Goal: Information Seeking & Learning: Find specific fact

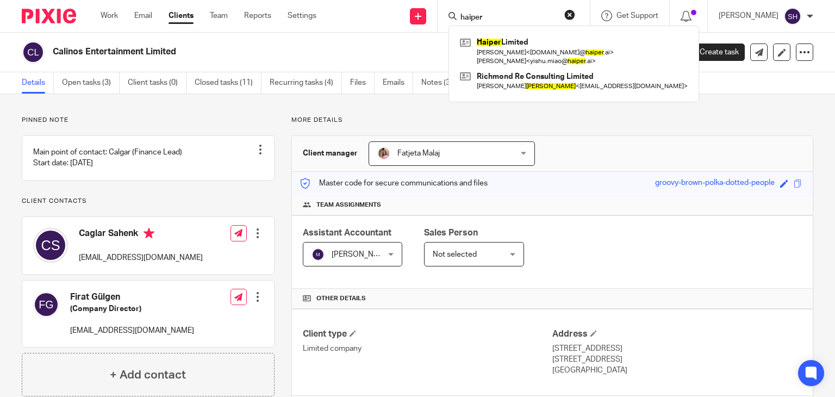
scroll to position [172, 0]
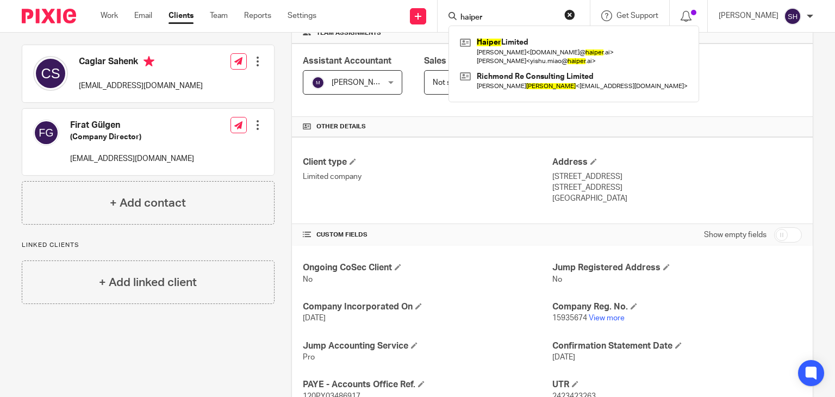
drag, startPoint x: 485, startPoint y: 21, endPoint x: 429, endPoint y: 7, distance: 57.2
click at [429, 7] on div "Send new email Create task Add client haiper Haiper Limited [PERSON_NAME] < [DO…" at bounding box center [584, 16] width 502 height 32
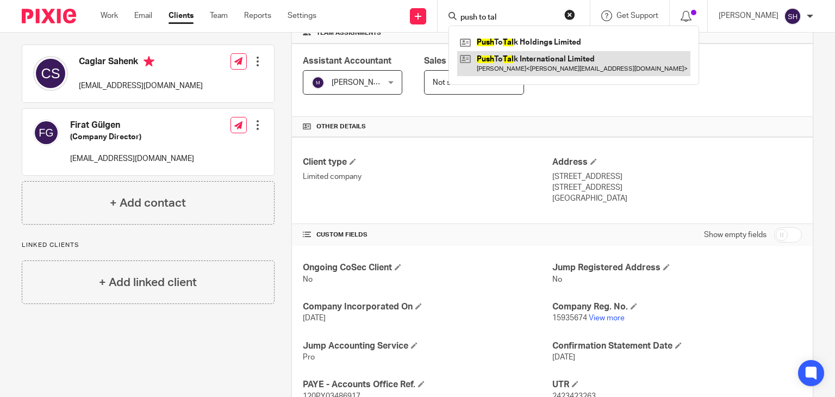
type input "push to tal"
click at [542, 64] on link at bounding box center [573, 63] width 233 height 25
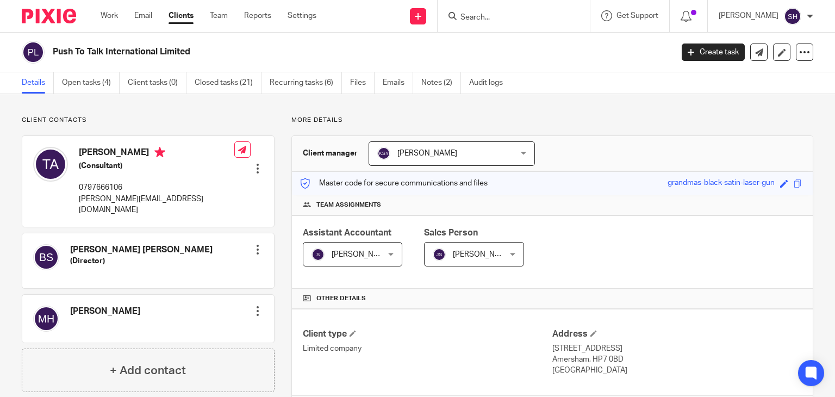
click at [473, 20] on input "Search" at bounding box center [508, 18] width 98 height 10
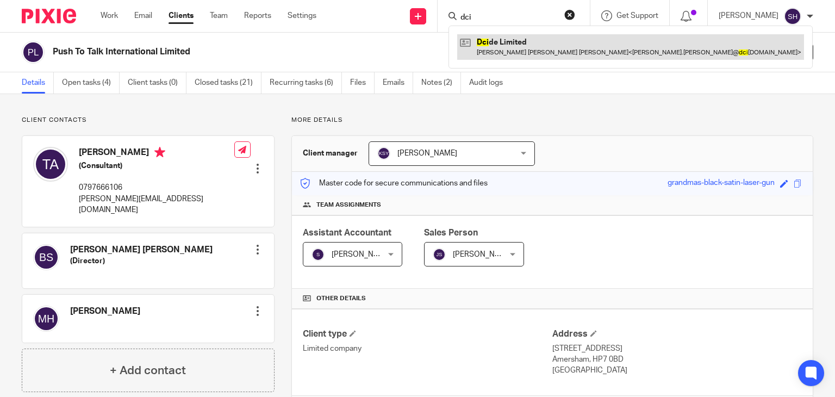
type input "dci"
click at [516, 45] on link at bounding box center [630, 46] width 347 height 25
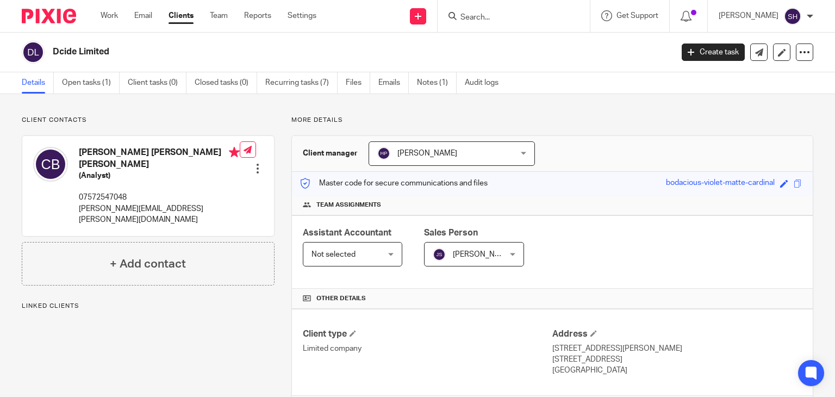
drag, startPoint x: 52, startPoint y: 51, endPoint x: 112, endPoint y: 62, distance: 60.9
click at [112, 62] on div "Dcide Limited" at bounding box center [343, 52] width 643 height 23
copy h2 "Dcide Limited"
click at [139, 40] on div "Dcide Limited Create task Update from Companies House Export data Merge Archive…" at bounding box center [417, 53] width 835 height 40
click at [80, 46] on div "Dcide Limited" at bounding box center [343, 52] width 643 height 23
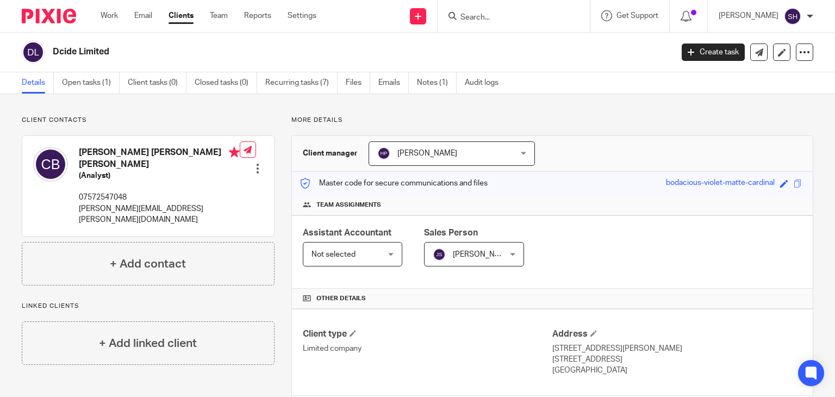
click at [57, 48] on h2 "Dcide Limited" at bounding box center [298, 51] width 490 height 11
drag, startPoint x: 50, startPoint y: 47, endPoint x: 122, endPoint y: 46, distance: 71.7
click at [122, 46] on div "Dcide Limited" at bounding box center [343, 52] width 643 height 23
copy h2 "Dcide Limited"
drag, startPoint x: 196, startPoint y: 24, endPoint x: 144, endPoint y: 33, distance: 52.3
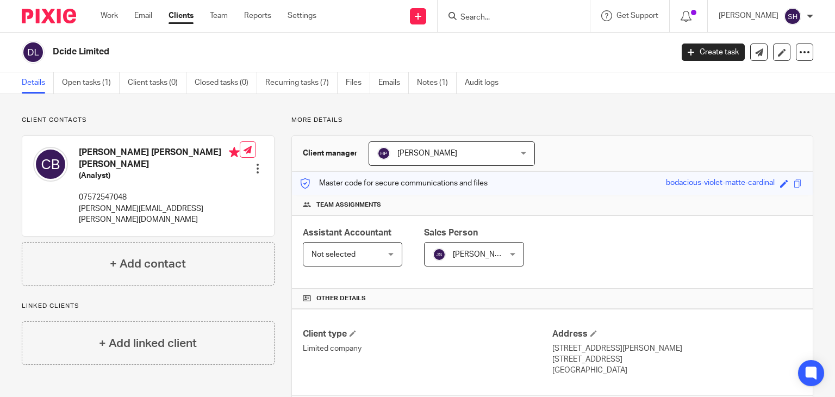
click at [192, 24] on div "Work Email Clients Team Reports Settings Work Email Clients Team Reports Settin…" at bounding box center [211, 16] width 243 height 32
drag, startPoint x: 47, startPoint y: 46, endPoint x: 149, endPoint y: 46, distance: 101.6
click at [149, 46] on div "Dcide Limited" at bounding box center [343, 52] width 643 height 23
copy div "Dcide Limited"
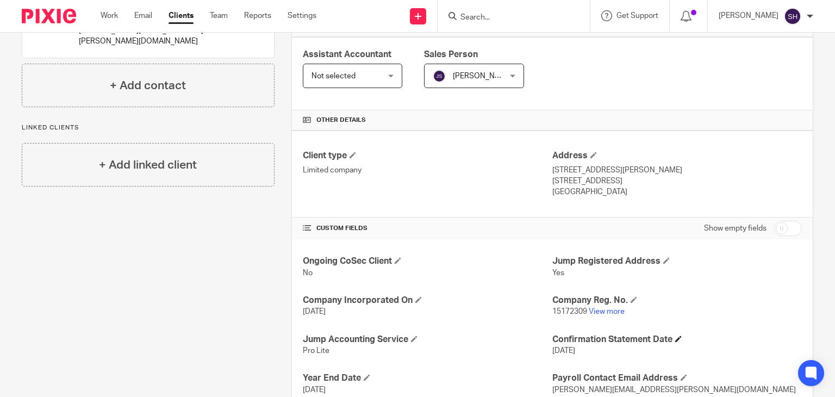
scroll to position [253, 0]
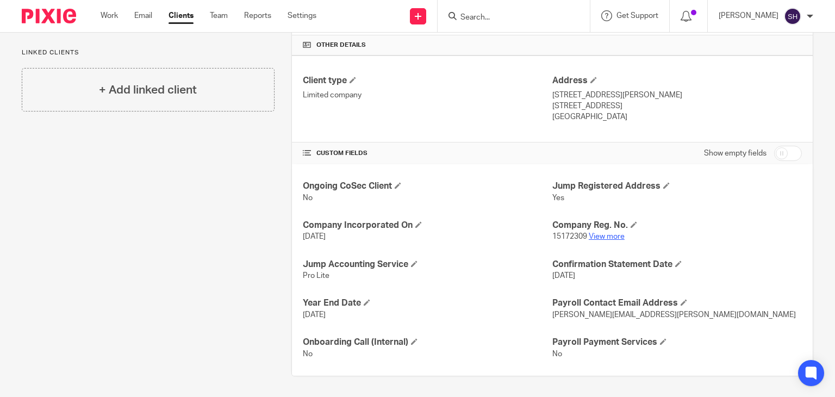
click at [606, 235] on link "View more" at bounding box center [606, 237] width 36 height 8
click at [468, 20] on input "Search" at bounding box center [508, 18] width 98 height 10
click at [471, 15] on input "Search" at bounding box center [508, 18] width 98 height 10
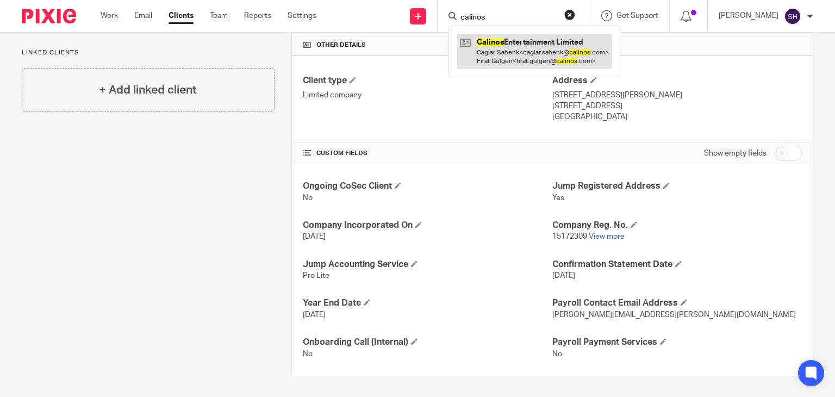
type input "calinos"
click at [506, 56] on link at bounding box center [534, 51] width 154 height 34
click at [529, 53] on link at bounding box center [534, 51] width 154 height 34
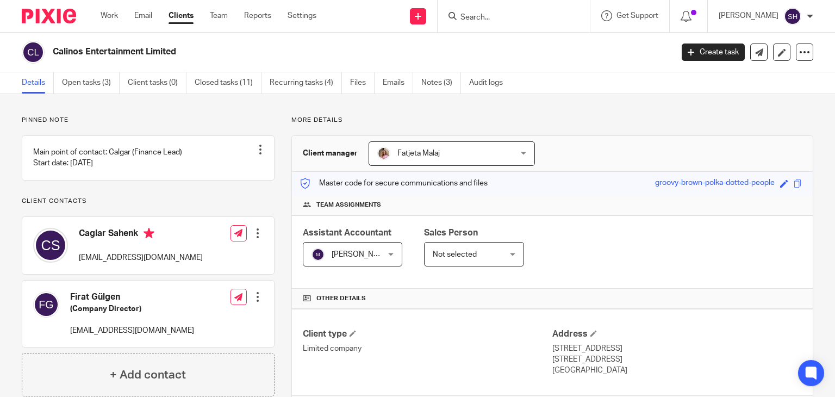
click at [459, 17] on input "Search" at bounding box center [508, 18] width 98 height 10
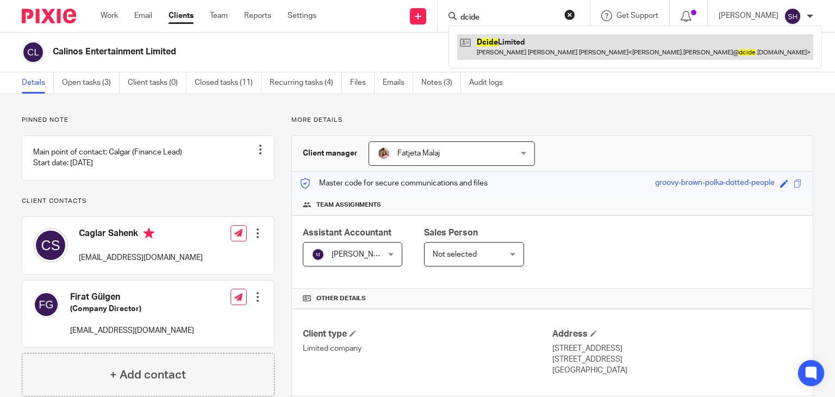
type input "dcide"
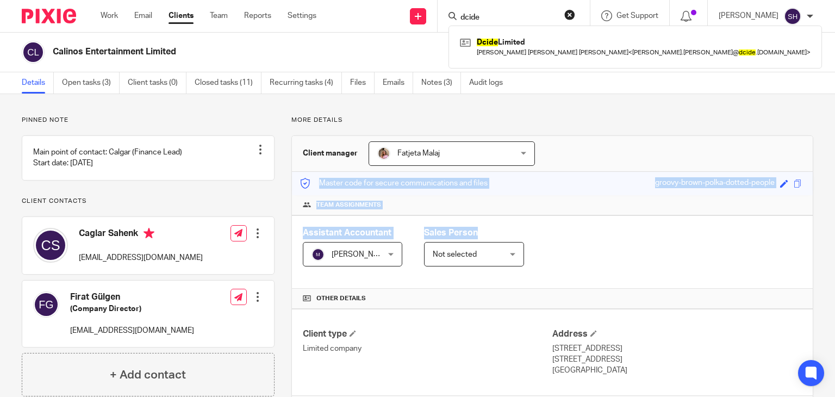
drag, startPoint x: 834, startPoint y: 212, endPoint x: 834, endPoint y: 231, distance: 18.5
click at [834, 231] on main "Calinos Entertainment Limited Create task Update from Companies House Export da…" at bounding box center [417, 198] width 835 height 397
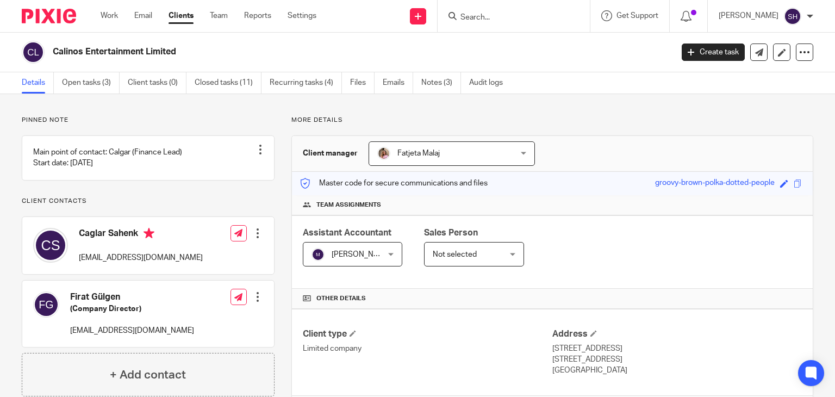
click at [476, 9] on form at bounding box center [517, 16] width 116 height 14
click at [481, 15] on input "Search" at bounding box center [508, 18] width 98 height 10
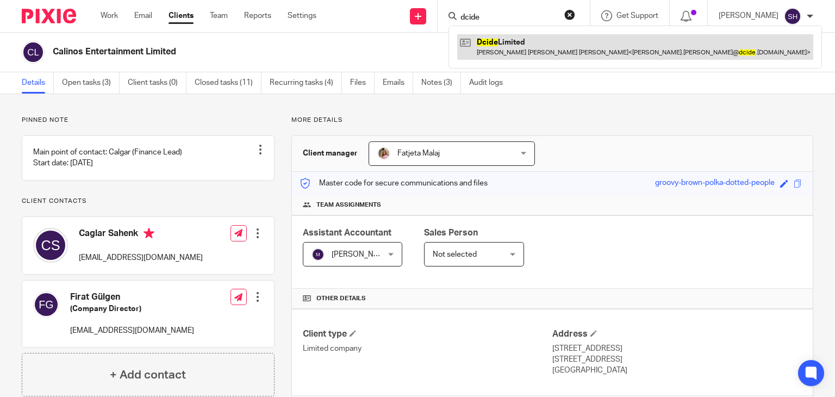
type input "dcide"
click at [509, 41] on link at bounding box center [635, 46] width 356 height 25
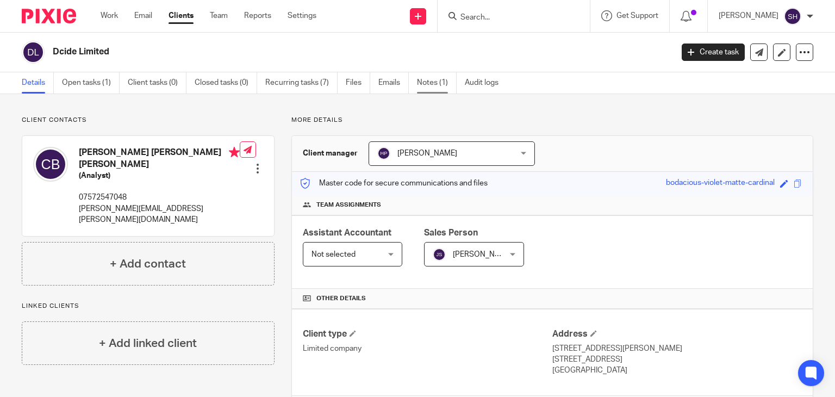
click at [424, 85] on link "Notes (1)" at bounding box center [437, 82] width 40 height 21
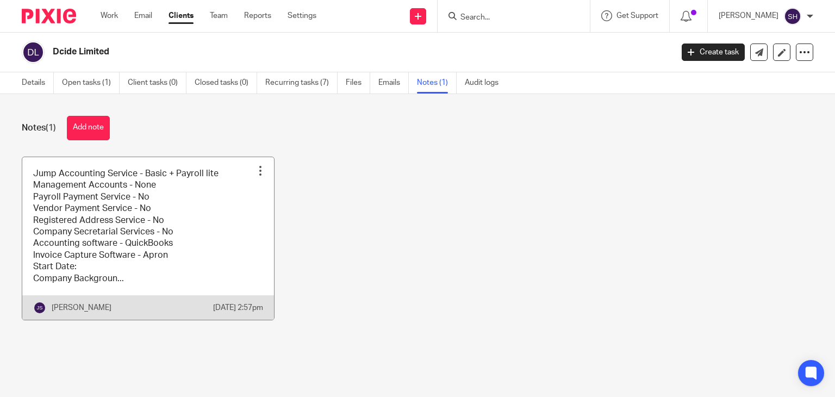
drag, startPoint x: 0, startPoint y: 0, endPoint x: 116, endPoint y: 203, distance: 233.9
click at [116, 203] on link at bounding box center [148, 238] width 252 height 162
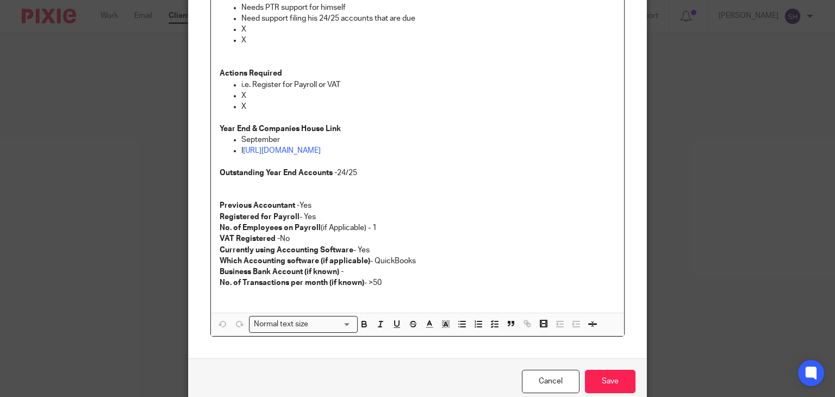
scroll to position [326, 0]
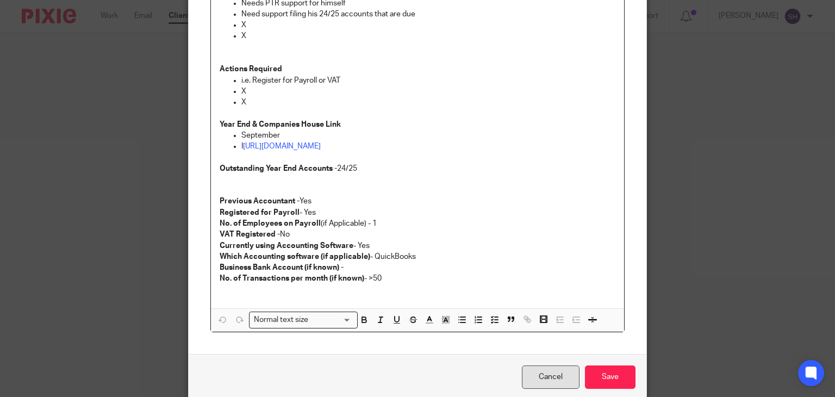
click at [538, 374] on link "Cancel" at bounding box center [551, 376] width 58 height 23
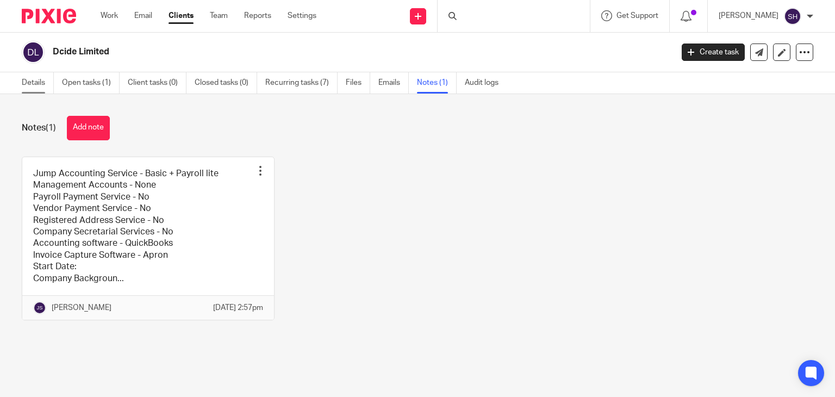
drag, startPoint x: 26, startPoint y: 79, endPoint x: 36, endPoint y: 79, distance: 10.9
click at [27, 79] on link "Details" at bounding box center [38, 82] width 32 height 21
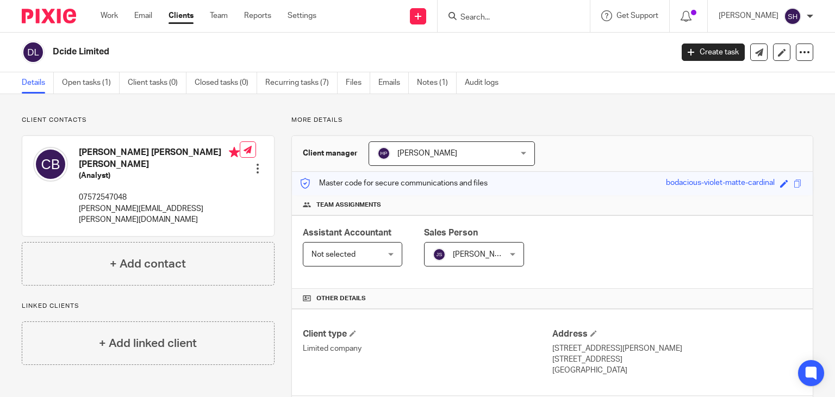
click at [474, 17] on input "Search" at bounding box center [508, 18] width 98 height 10
type input "athena"
click at [548, 48] on link at bounding box center [525, 46] width 136 height 25
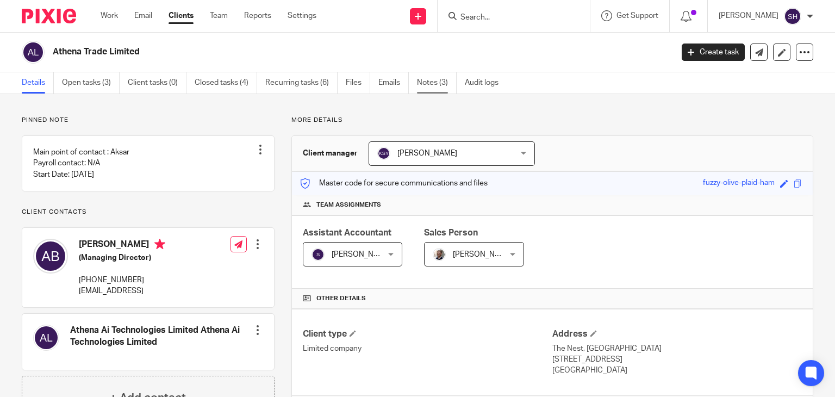
click at [435, 74] on link "Notes (3)" at bounding box center [437, 82] width 40 height 21
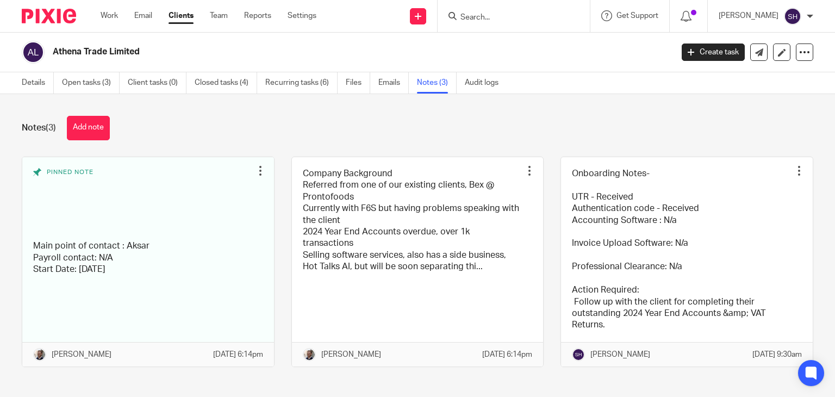
click at [465, 17] on input "Search" at bounding box center [508, 18] width 98 height 10
paste input "LONDON ARTS-BASED RESEARCH CENTRE METHODS LTD"
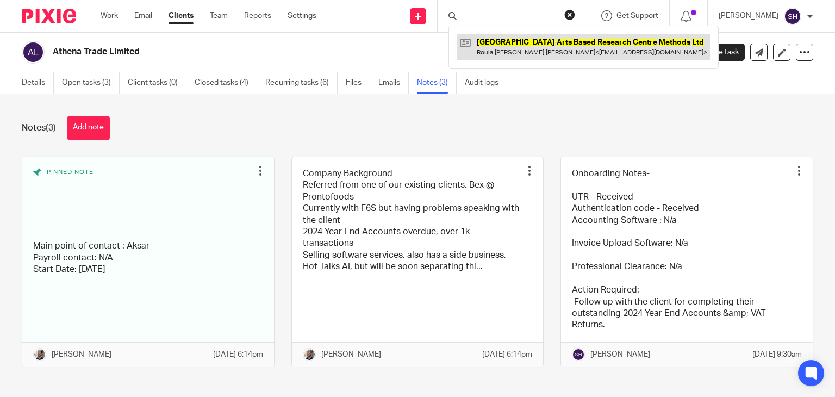
type input "LONDON ARTS-BASED RESEARCH CENTRE METHODS LTD"
click at [537, 46] on link at bounding box center [583, 46] width 253 height 25
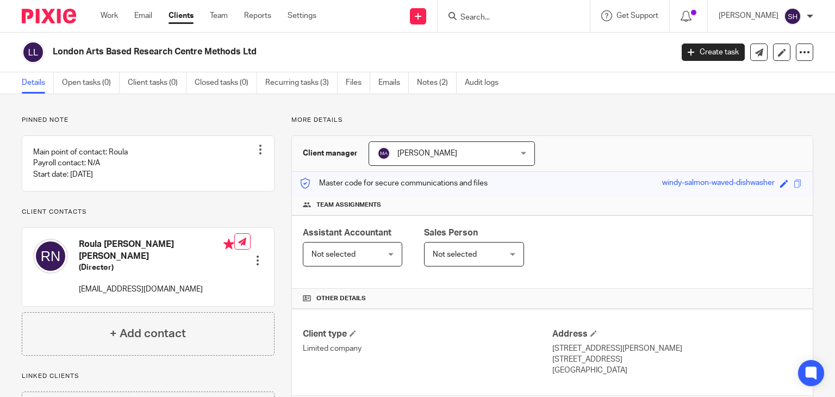
drag, startPoint x: 51, startPoint y: 47, endPoint x: 297, endPoint y: 64, distance: 246.7
click at [297, 64] on div "London Arts Based Research Centre Methods Ltd Create task Update from Companies…" at bounding box center [417, 53] width 835 height 40
copy h2 "London Arts Based Research Centre Methods Ltd"
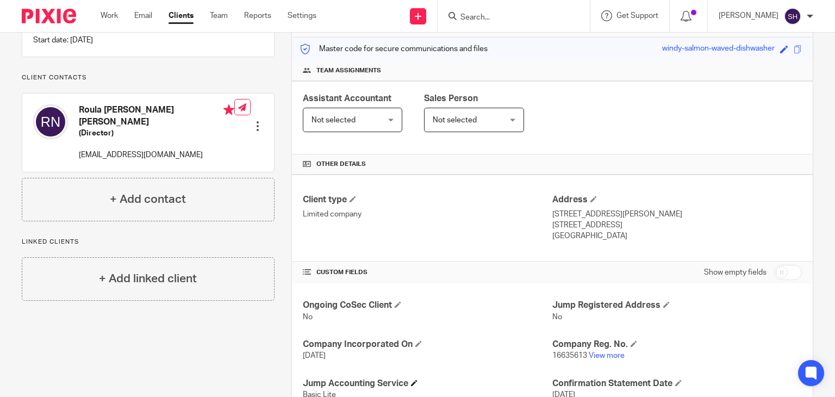
scroll to position [292, 0]
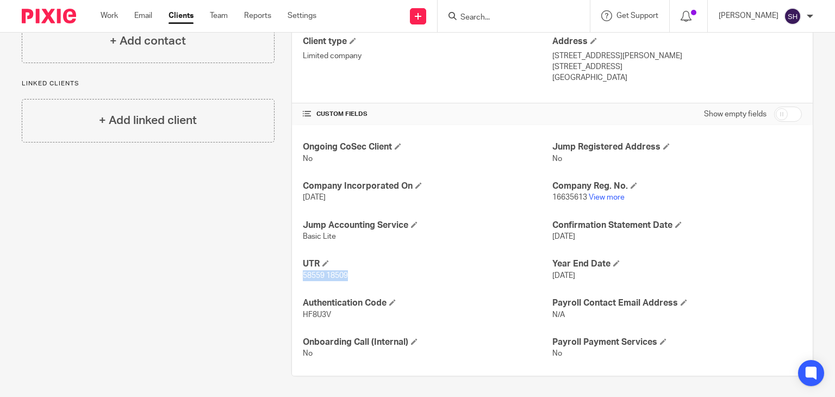
drag, startPoint x: 301, startPoint y: 274, endPoint x: 356, endPoint y: 285, distance: 56.4
click at [356, 285] on div "Ongoing CoSec Client No Jump Registered Address No Company Incorporated On 7 Au…" at bounding box center [552, 250] width 521 height 250
copy span "58559 18509"
click at [588, 196] on link "View more" at bounding box center [606, 197] width 36 height 8
drag, startPoint x: 548, startPoint y: 195, endPoint x: 580, endPoint y: 204, distance: 33.9
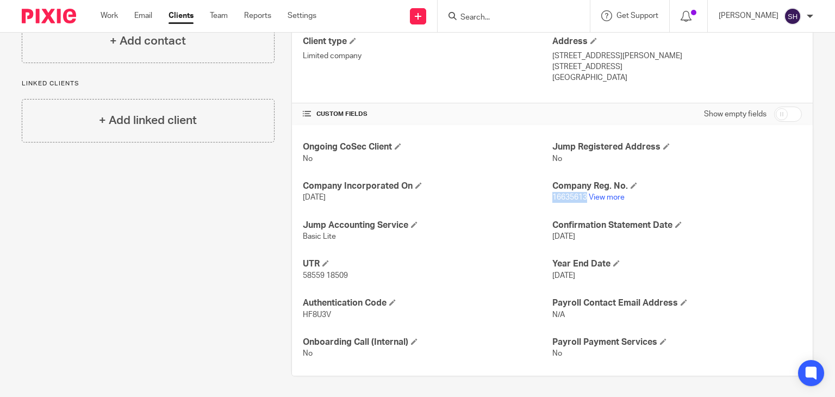
click at [580, 204] on div "Ongoing CoSec Client No Jump Registered Address No Company Incorporated On 7 Au…" at bounding box center [552, 250] width 521 height 250
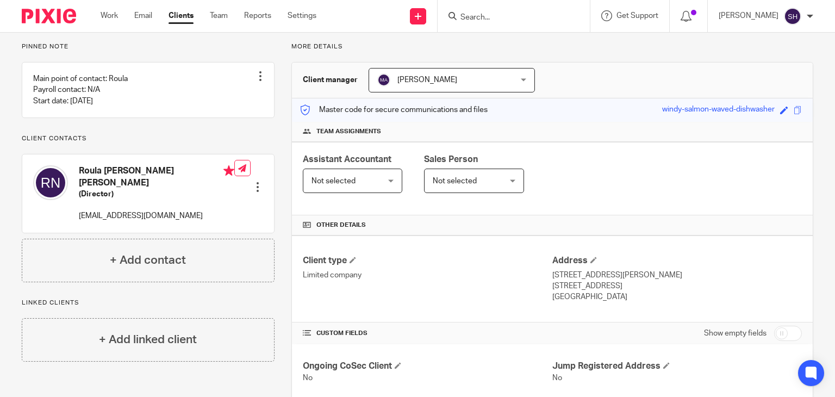
scroll to position [0, 0]
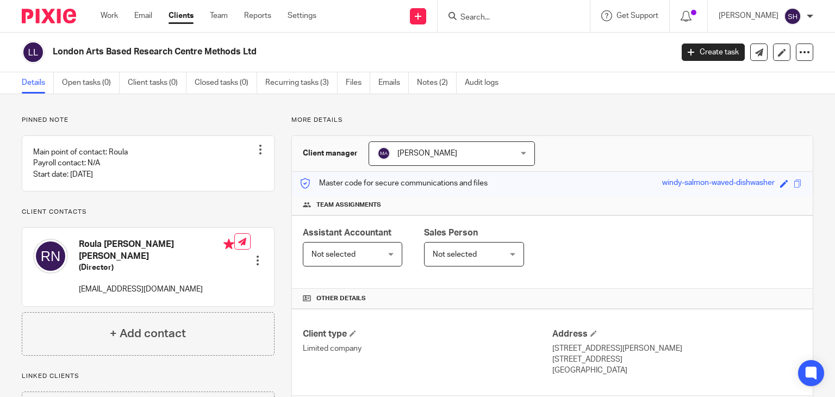
drag, startPoint x: 51, startPoint y: 51, endPoint x: 306, endPoint y: 54, distance: 256.0
click at [306, 54] on div "London Arts Based Research Centre Methods Ltd" at bounding box center [343, 52] width 643 height 23
copy h2 "London Arts Based Research Centre Methods Ltd"
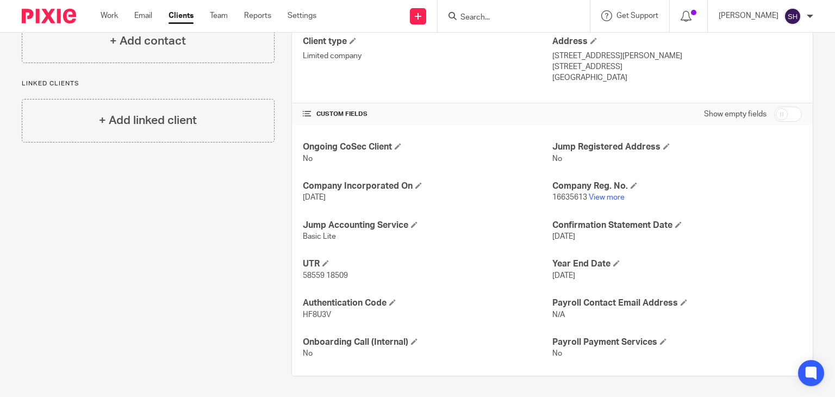
drag, startPoint x: 298, startPoint y: 275, endPoint x: 365, endPoint y: 270, distance: 67.6
click at [368, 275] on div "Ongoing CoSec Client No Jump Registered Address No Company Incorporated On 7 Au…" at bounding box center [552, 250] width 521 height 250
copy span "58559 18509"
click at [472, 13] on input "Search" at bounding box center [508, 18] width 98 height 10
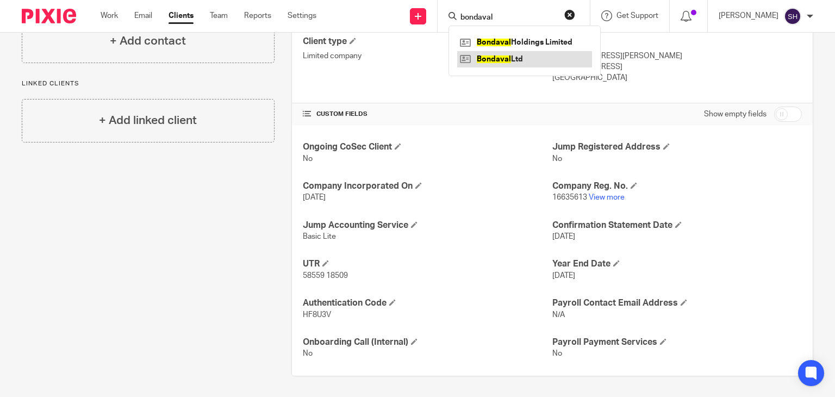
type input "bondaval"
click at [496, 59] on link at bounding box center [524, 59] width 135 height 16
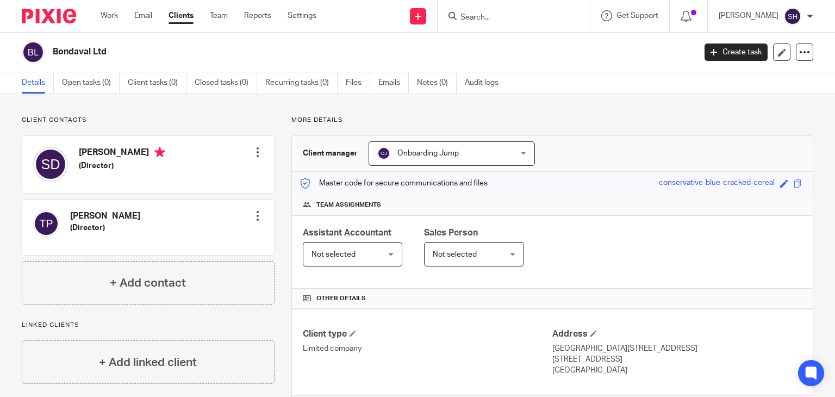
scroll to position [331, 0]
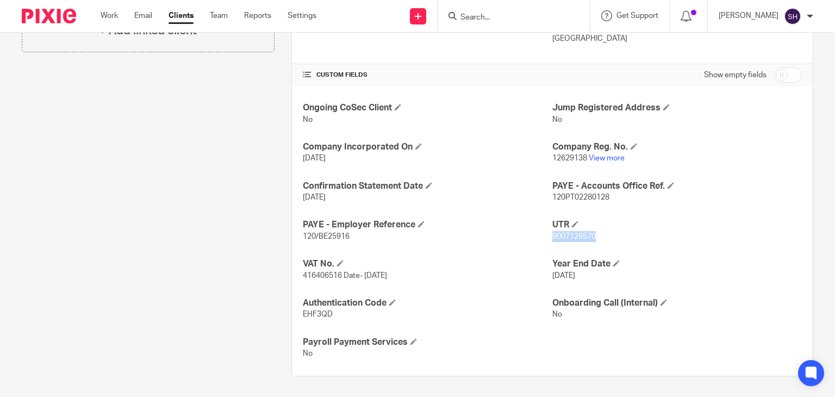
drag, startPoint x: 547, startPoint y: 231, endPoint x: 624, endPoint y: 237, distance: 77.9
click at [624, 237] on p "9007126570" at bounding box center [676, 236] width 249 height 11
copy span "9007126570"
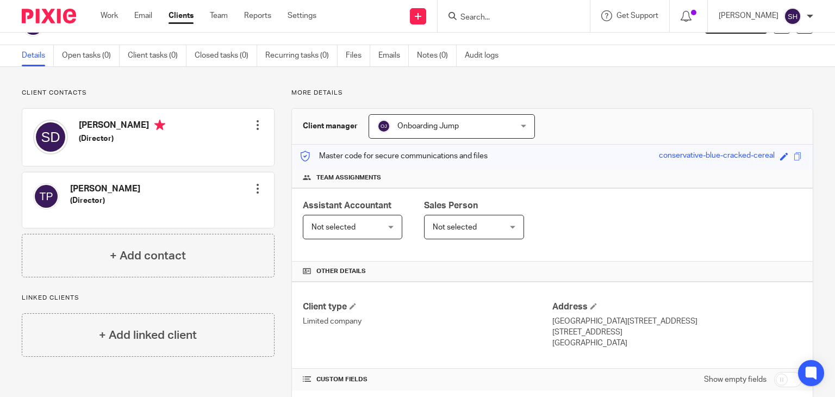
scroll to position [0, 0]
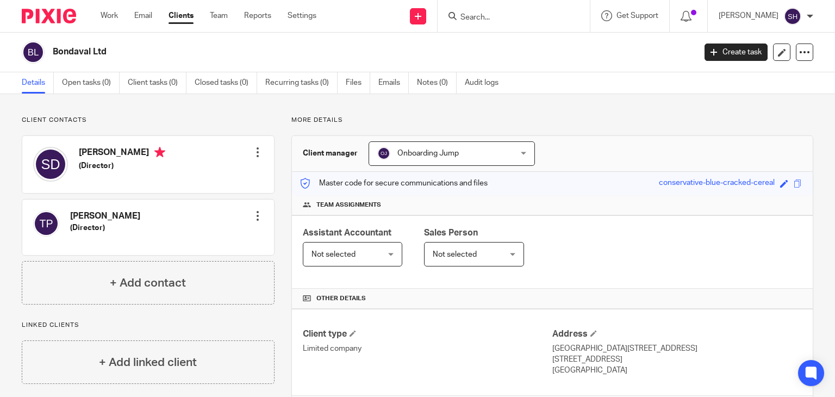
drag, startPoint x: 50, startPoint y: 47, endPoint x: 113, endPoint y: 61, distance: 64.5
click at [113, 61] on div "Bondaval Ltd" at bounding box center [355, 52] width 666 height 23
copy h2 "Bondaval Ltd"
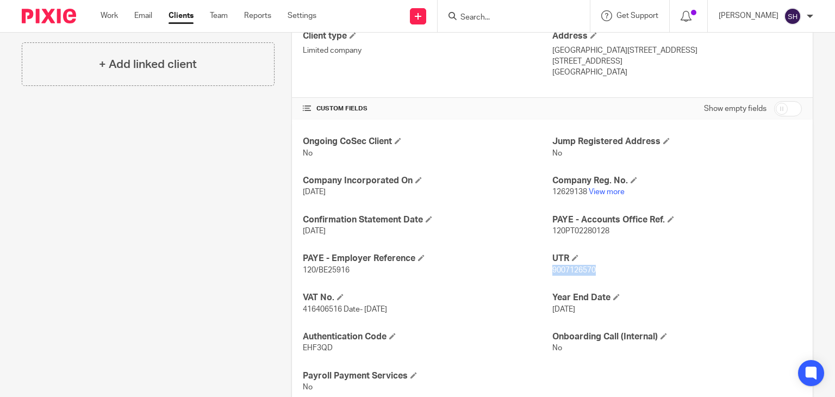
scroll to position [272, 0]
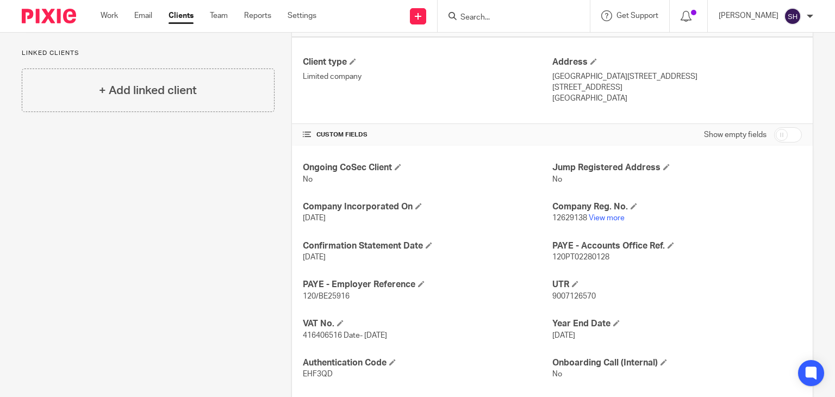
click at [596, 212] on p "12629138 View more" at bounding box center [676, 217] width 249 height 11
click at [599, 216] on link "View more" at bounding box center [606, 218] width 36 height 8
click at [476, 23] on div at bounding box center [513, 16] width 152 height 32
click at [471, 15] on input "Search" at bounding box center [508, 18] width 98 height 10
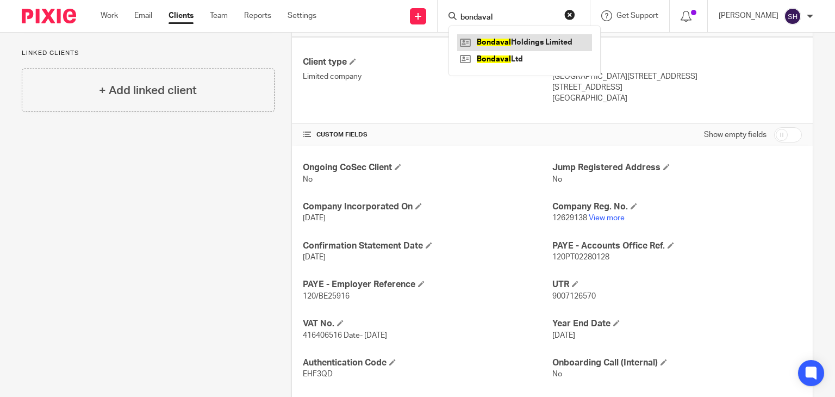
type input "bondaval"
click at [530, 34] on link at bounding box center [524, 42] width 135 height 16
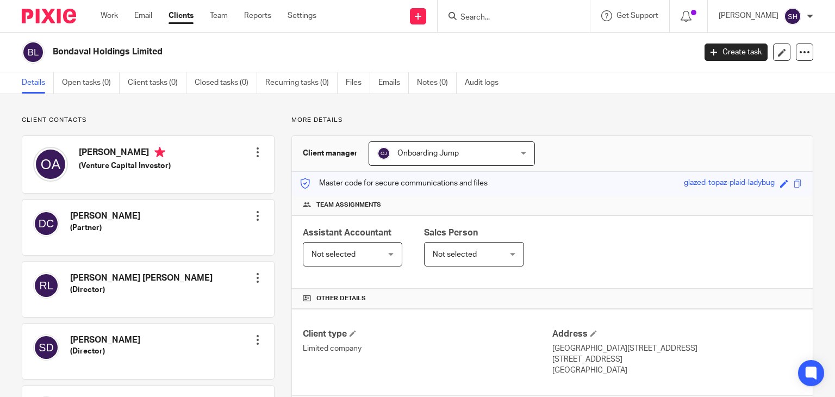
drag, startPoint x: 53, startPoint y: 46, endPoint x: 189, endPoint y: 68, distance: 137.6
click at [189, 68] on div "Bondaval Holdings Limited Create task Update from Companies House Export data M…" at bounding box center [417, 53] width 835 height 40
copy h2 "Bondaval Holdings Limited"
click at [485, 16] on input "Search" at bounding box center [508, 18] width 98 height 10
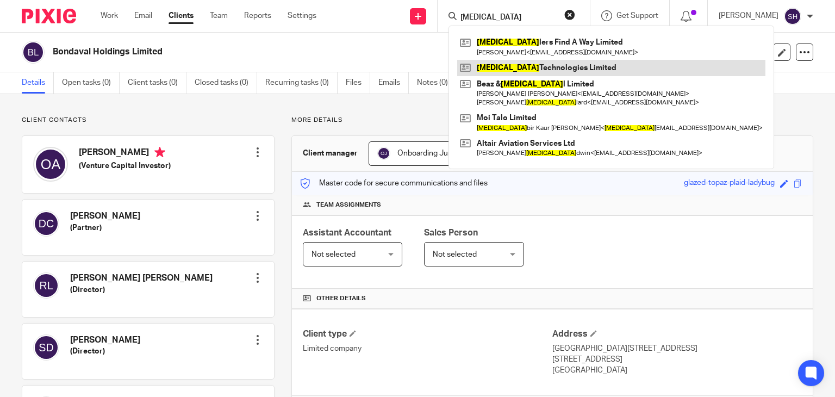
type input "[MEDICAL_DATA]"
click at [522, 63] on link at bounding box center [611, 68] width 308 height 16
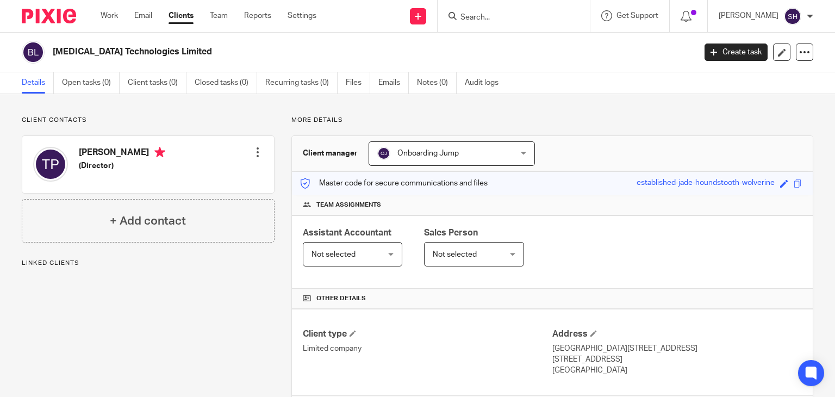
drag, startPoint x: 52, startPoint y: 50, endPoint x: 207, endPoint y: 65, distance: 155.6
click at [207, 65] on div "[MEDICAL_DATA] Technologies Limited Create task Update from Companies House Exp…" at bounding box center [417, 53] width 835 height 40
copy h2 "[MEDICAL_DATA] Technologies Limited"
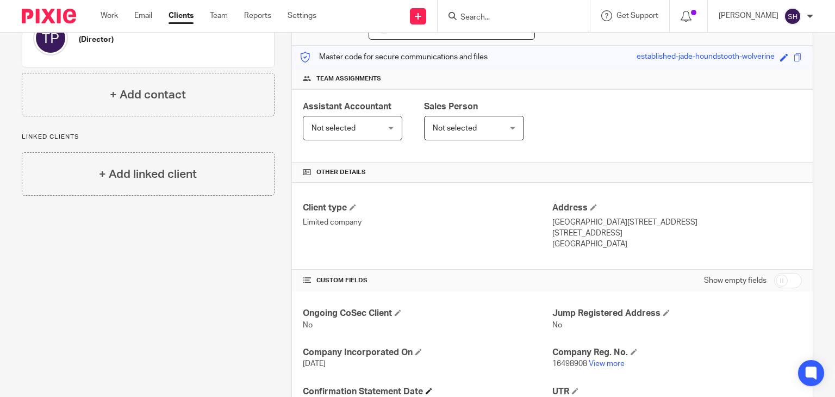
scroll to position [292, 0]
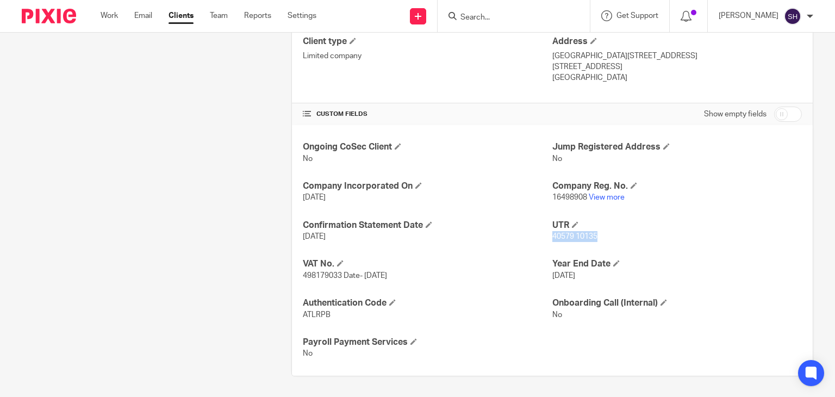
drag, startPoint x: 546, startPoint y: 233, endPoint x: 622, endPoint y: 240, distance: 75.8
click at [622, 240] on p "40579 10135" at bounding box center [676, 236] width 249 height 11
copy span "40579 10135"
drag, startPoint x: 581, startPoint y: 195, endPoint x: 548, endPoint y: 199, distance: 32.9
click at [552, 199] on span "16498908" at bounding box center [569, 197] width 35 height 8
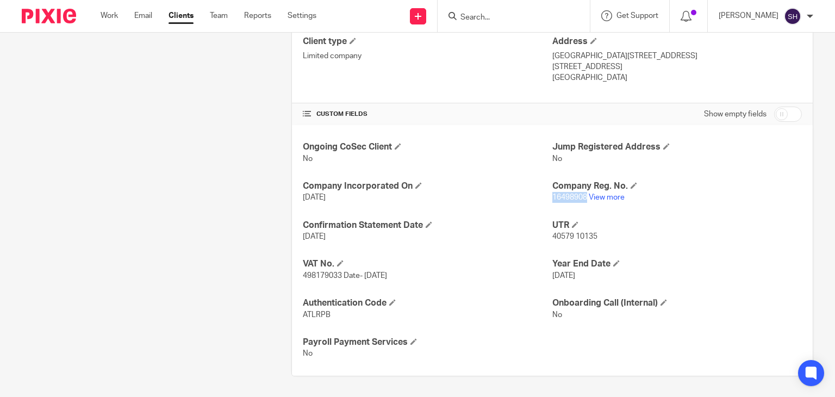
copy span "16498908"
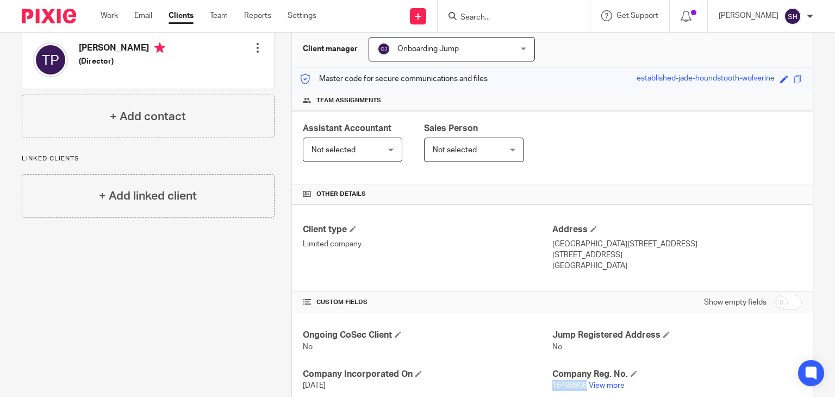
scroll to position [0, 0]
